Goal: Information Seeking & Learning: Learn about a topic

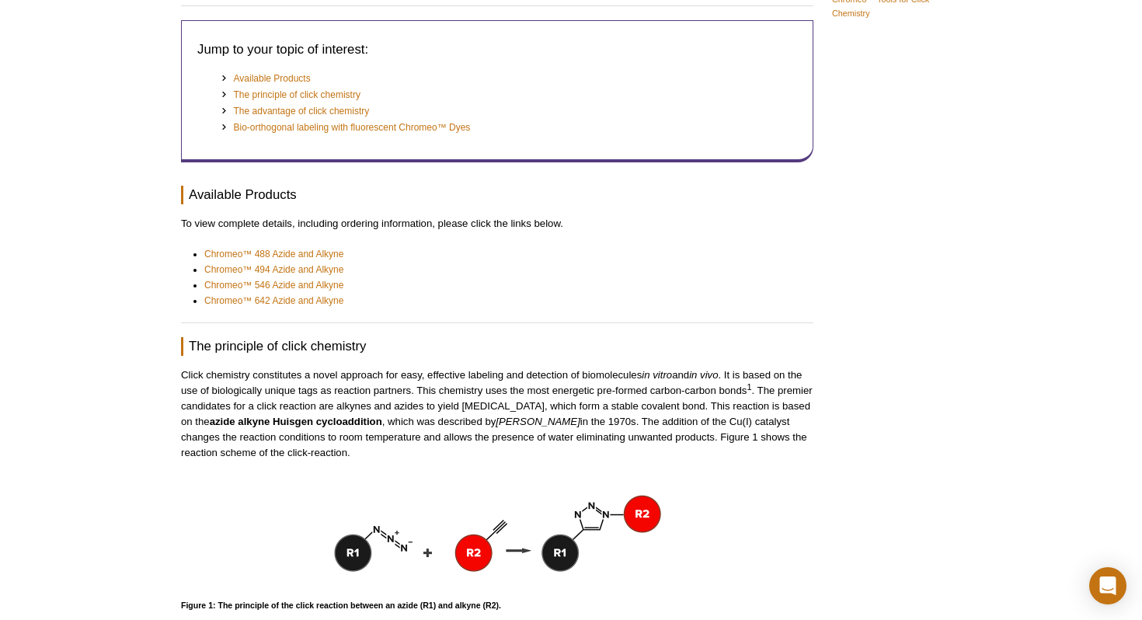
scroll to position [159, 0]
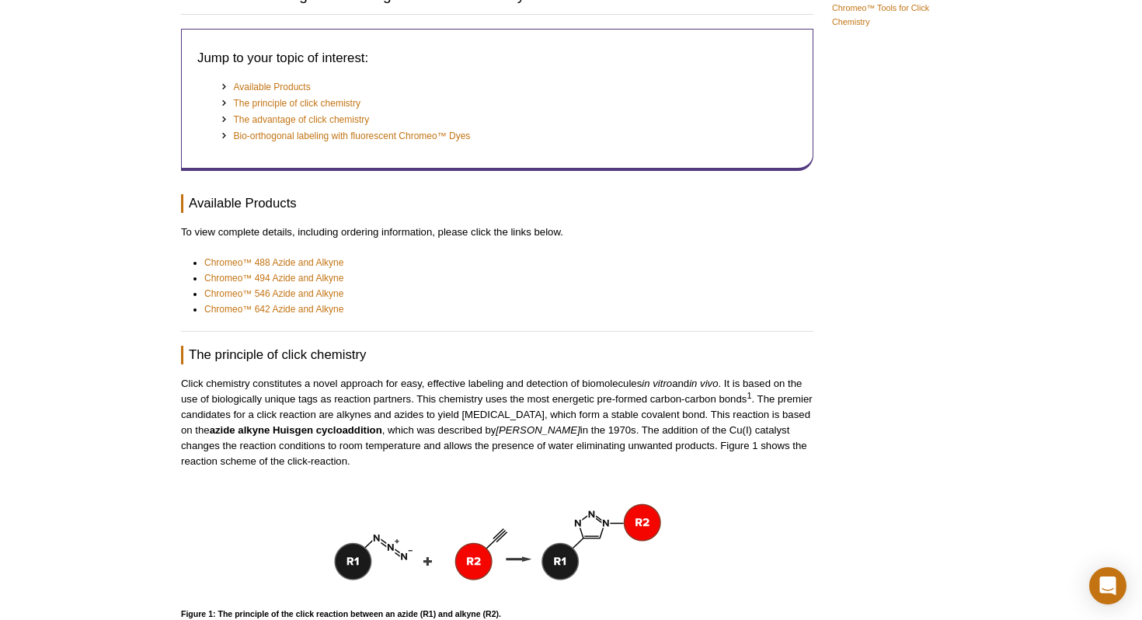
click at [305, 350] on chemistry "The principle of click chemistry" at bounding box center [497, 355] width 632 height 19
click at [320, 313] on link "Chromeo™ 642 Azide and Alkyne" at bounding box center [273, 309] width 139 height 16
click at [314, 313] on link "Chromeo™ 642 Azide and Alkyne" at bounding box center [273, 309] width 139 height 16
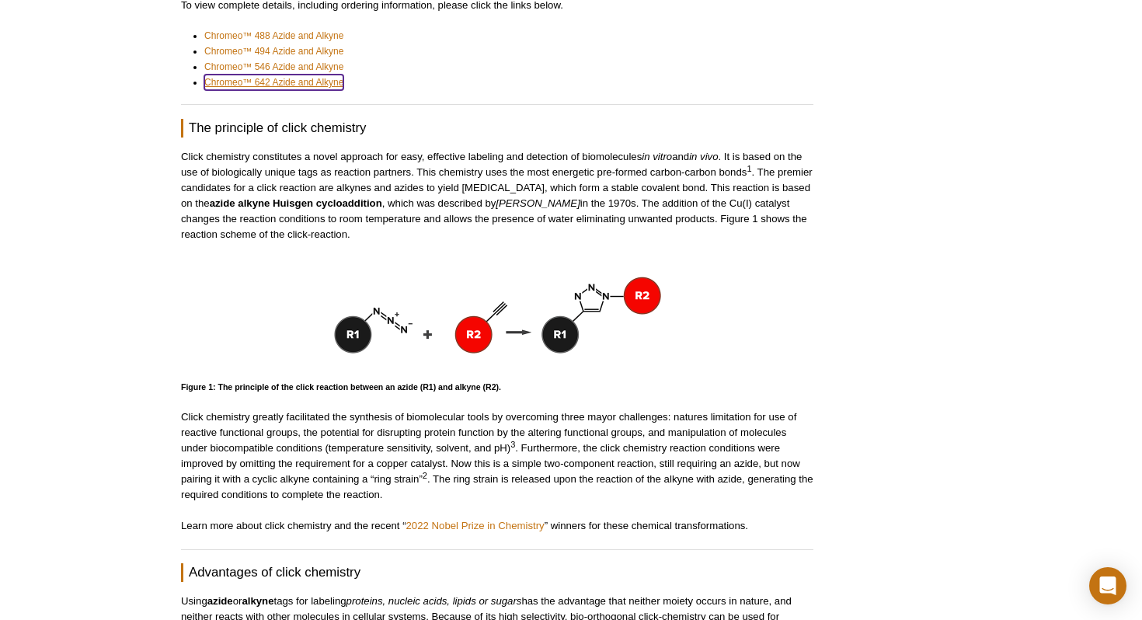
scroll to position [388, 0]
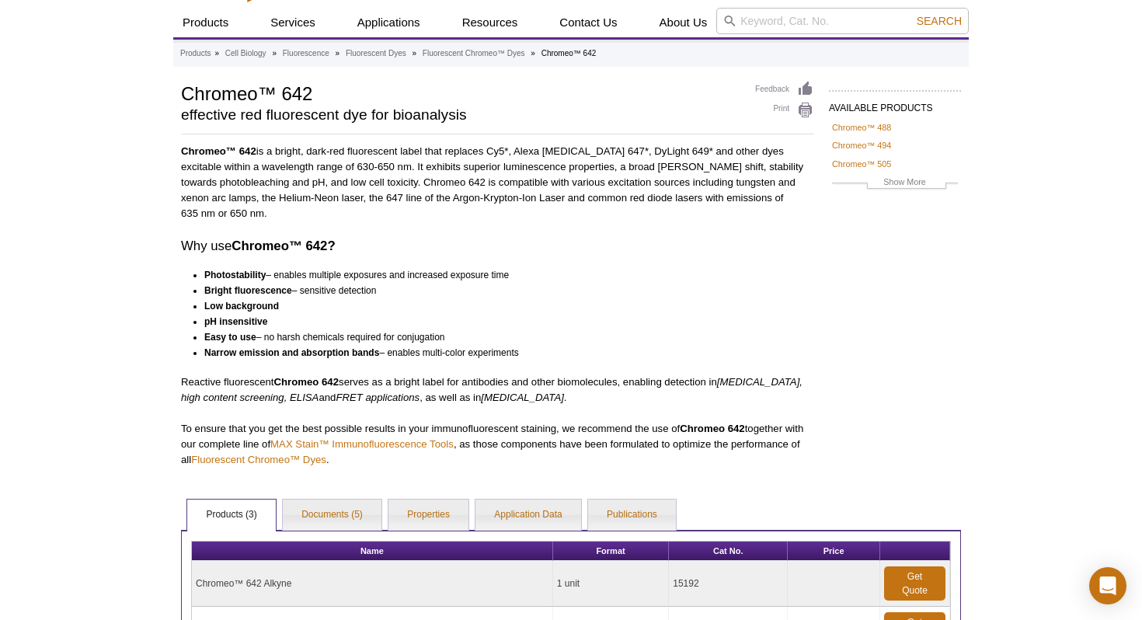
scroll to position [39, 0]
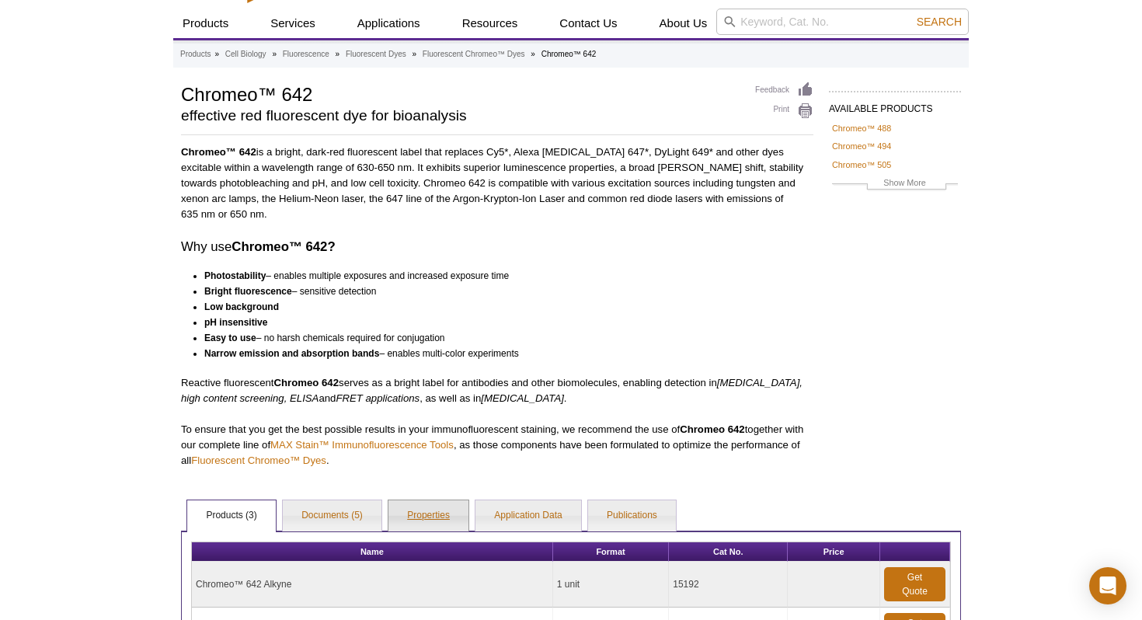
click at [445, 503] on link "Properties" at bounding box center [428, 515] width 80 height 31
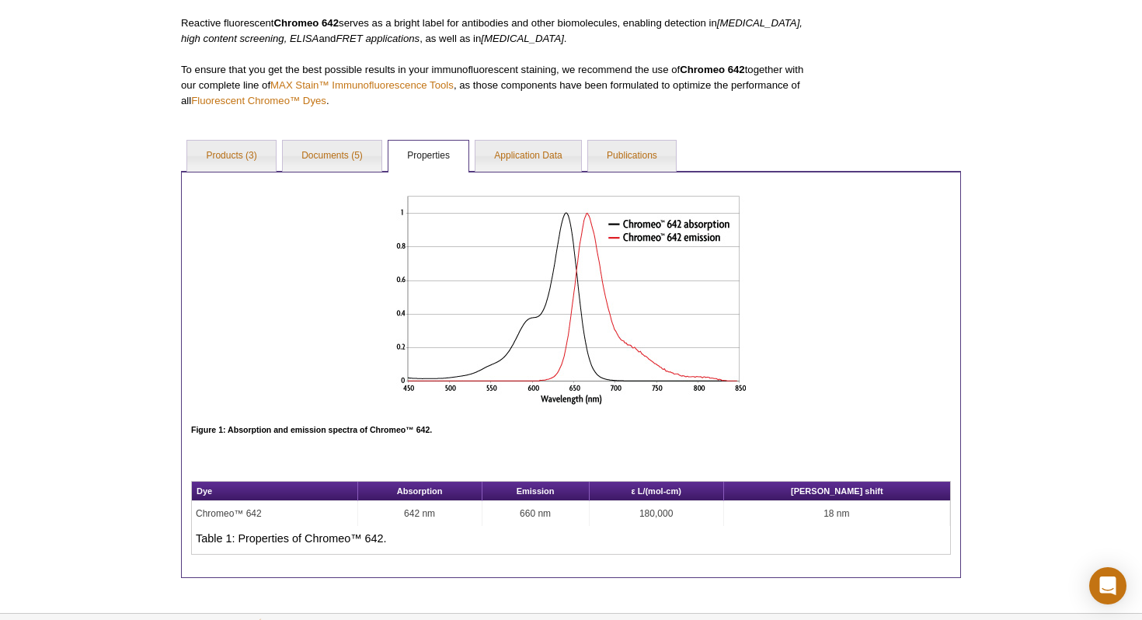
scroll to position [398, 0]
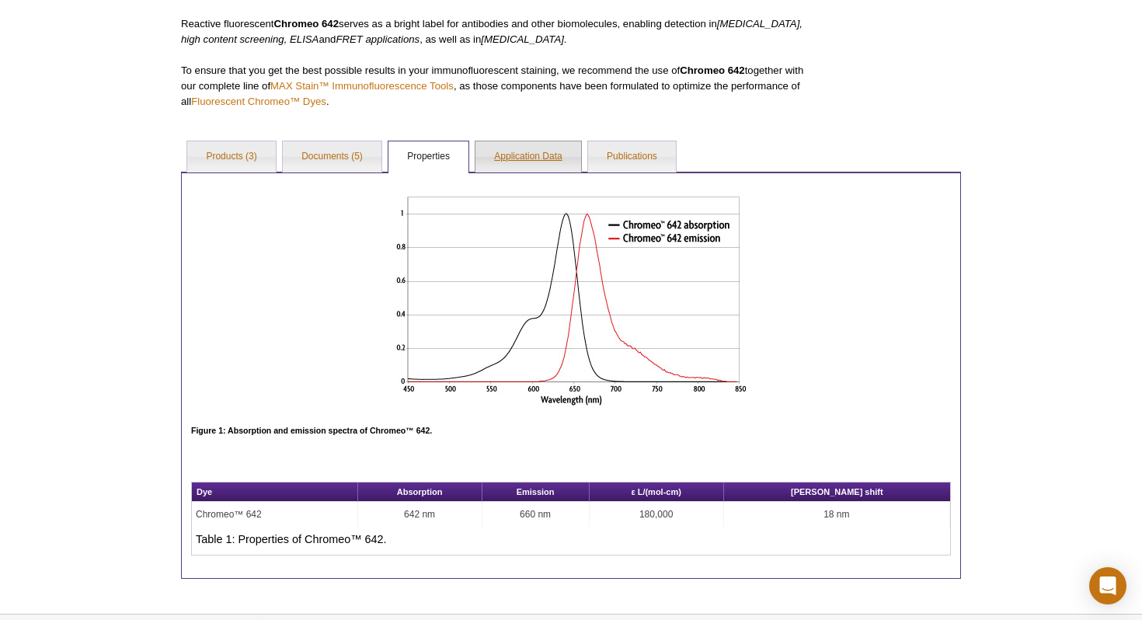
click at [553, 148] on link "Application Data" at bounding box center [527, 156] width 105 height 31
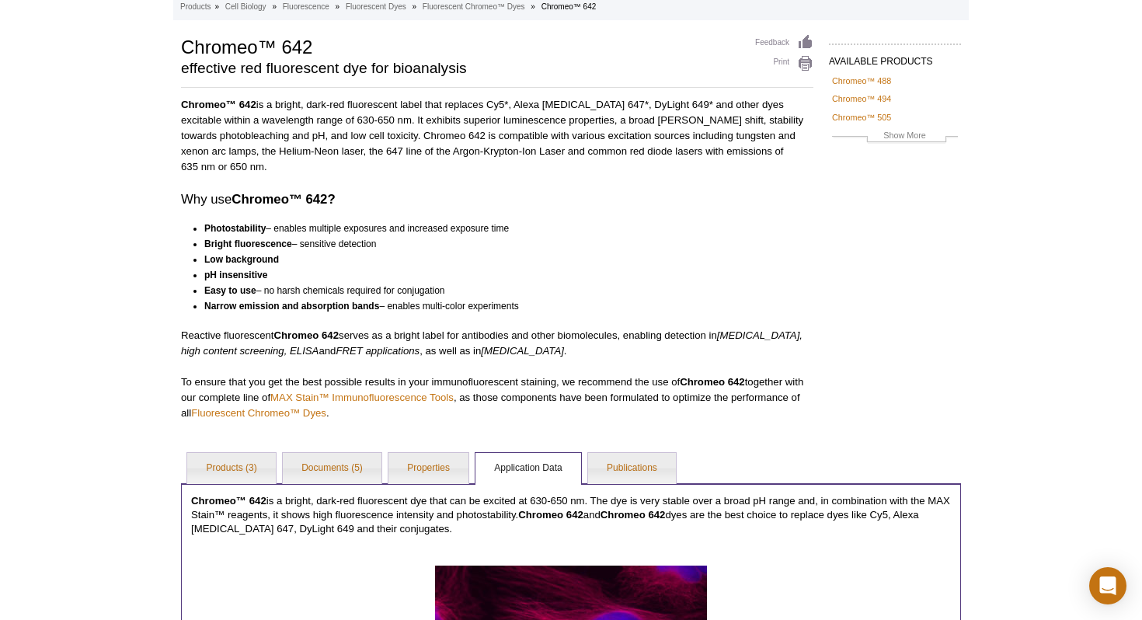
scroll to position [0, 0]
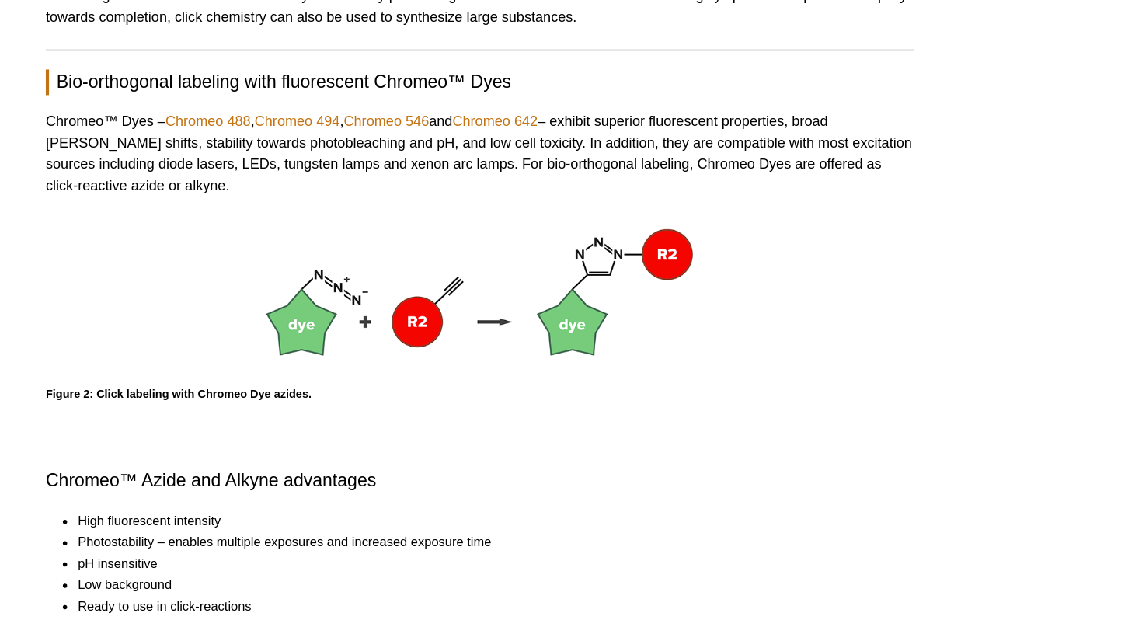
scroll to position [1035, 0]
